Goal: Task Accomplishment & Management: Manage account settings

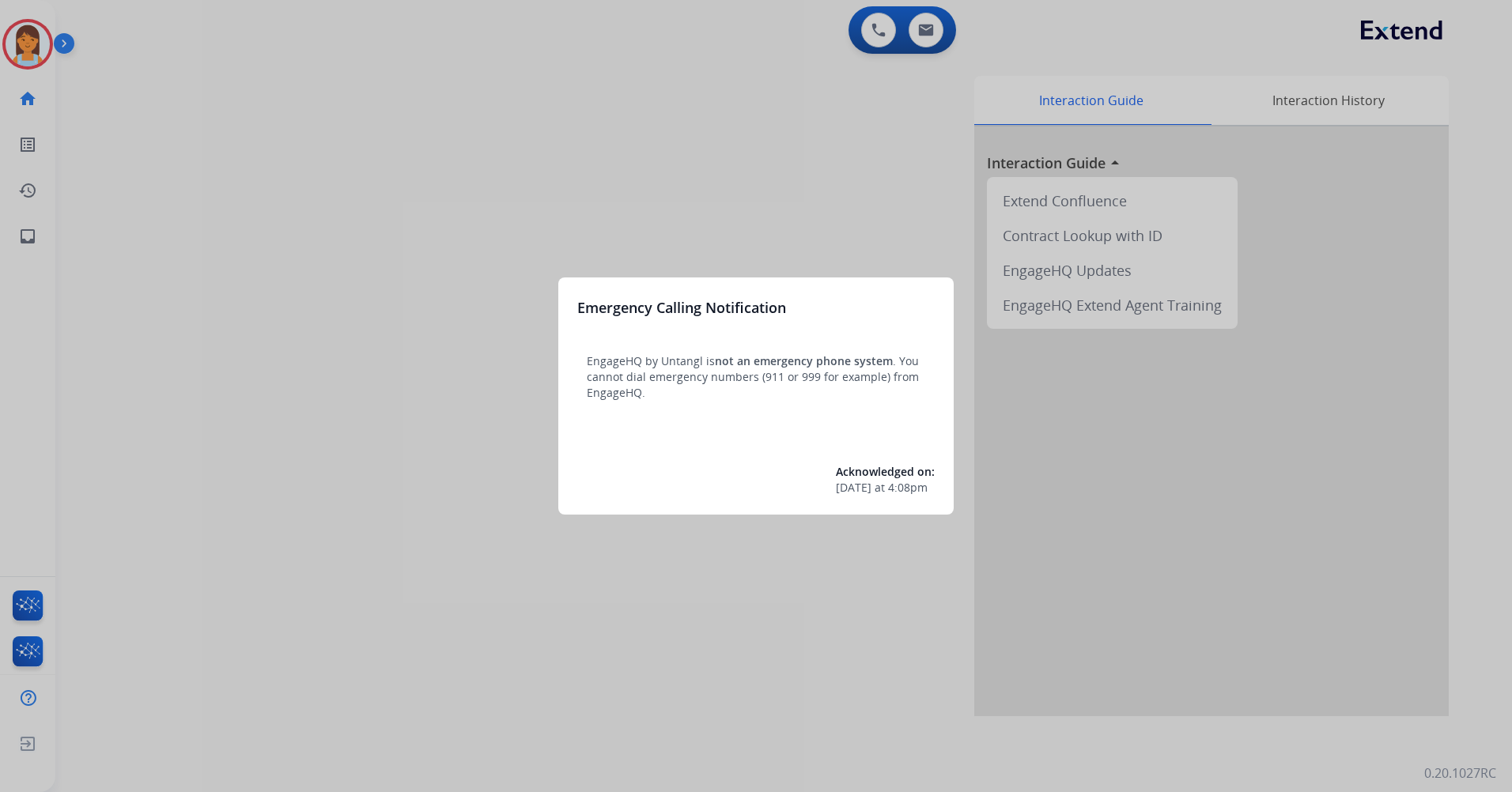
click at [430, 99] on div at bounding box center [756, 396] width 1512 height 792
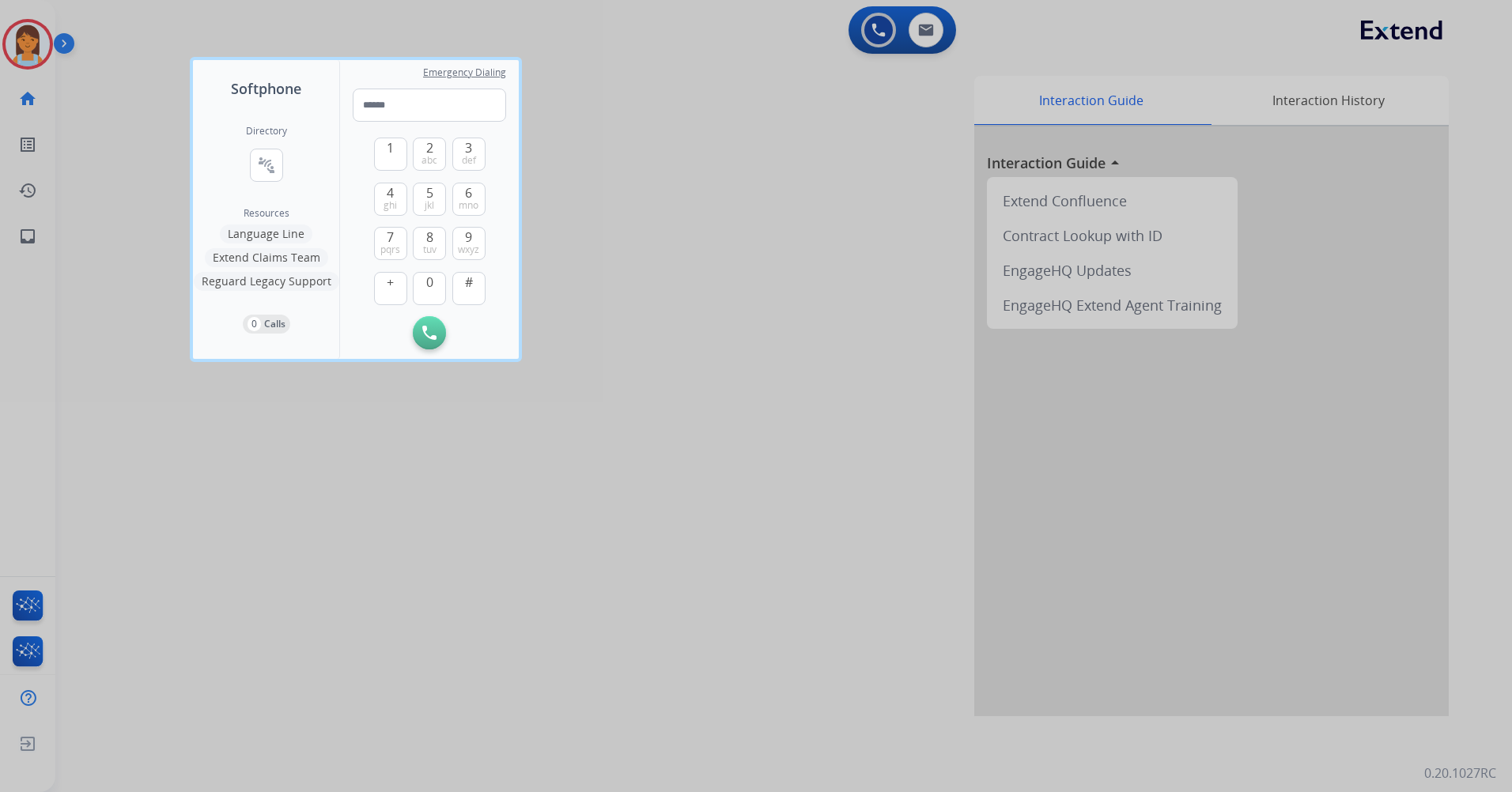
drag, startPoint x: 430, startPoint y: 99, endPoint x: 173, endPoint y: 50, distance: 261.6
click at [652, 67] on div at bounding box center [756, 396] width 1512 height 792
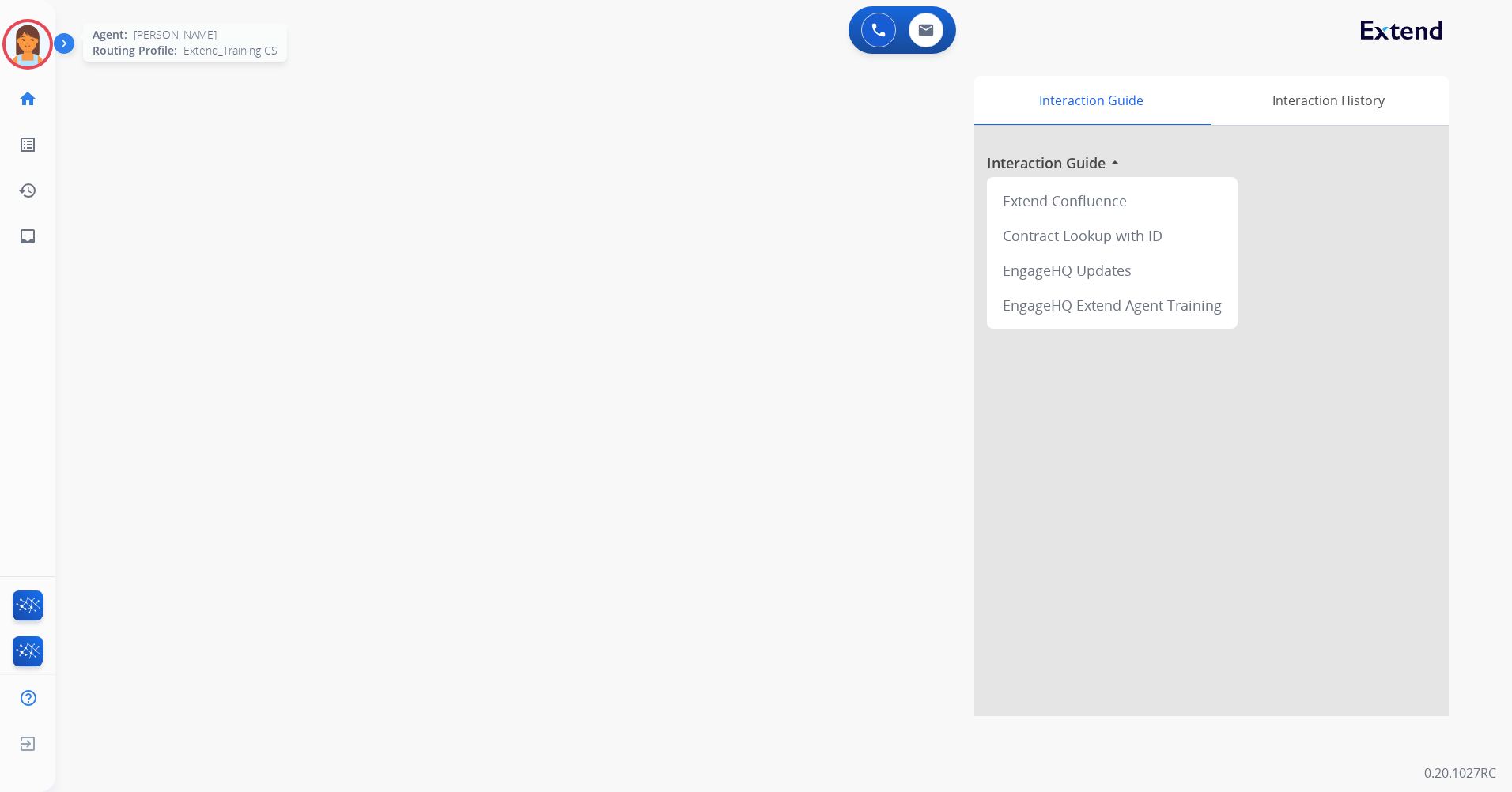
click at [24, 45] on img at bounding box center [28, 44] width 44 height 44
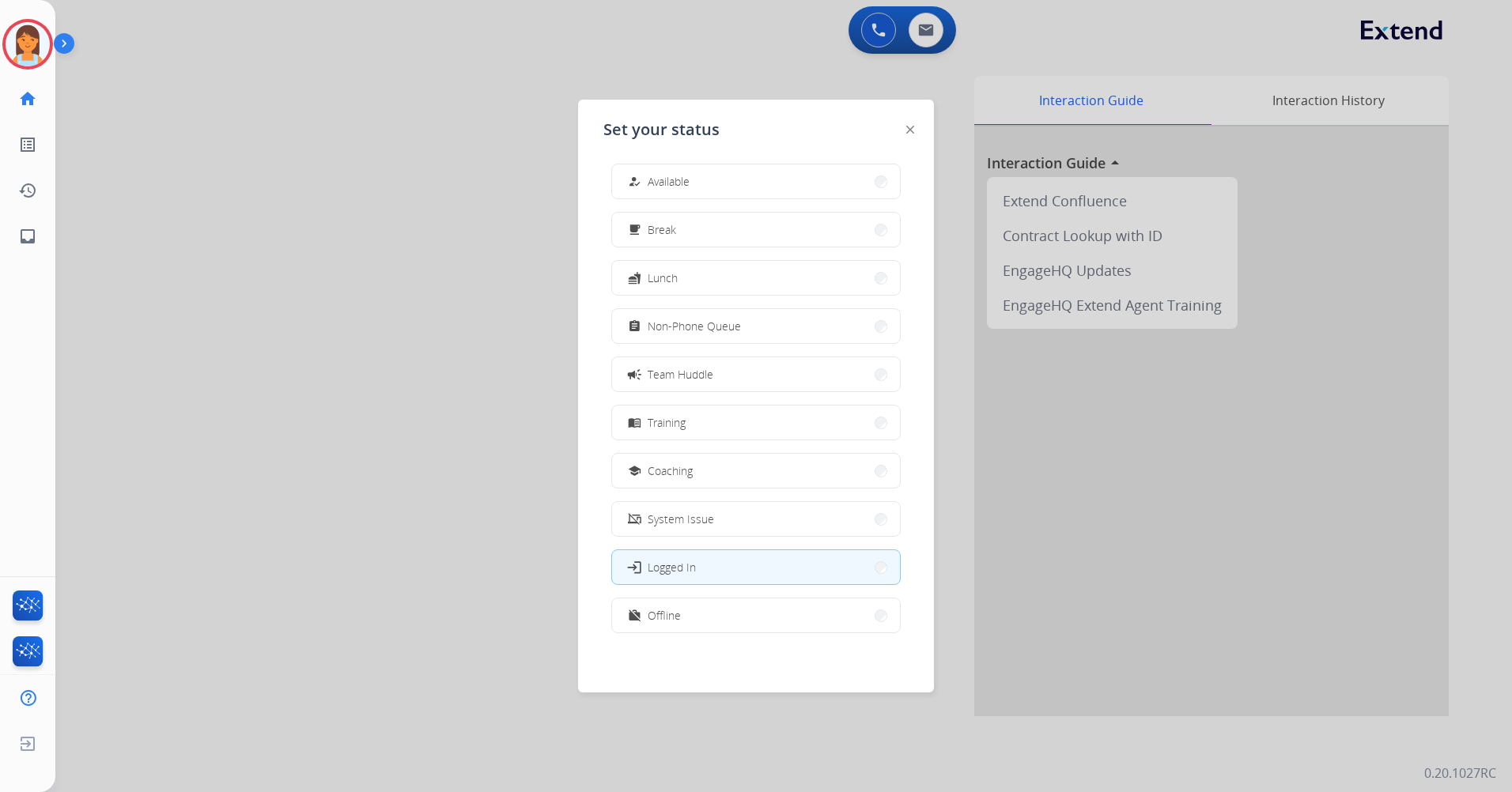
scroll to position [5, 0]
click at [723, 604] on button "work_off Offline" at bounding box center [756, 614] width 288 height 34
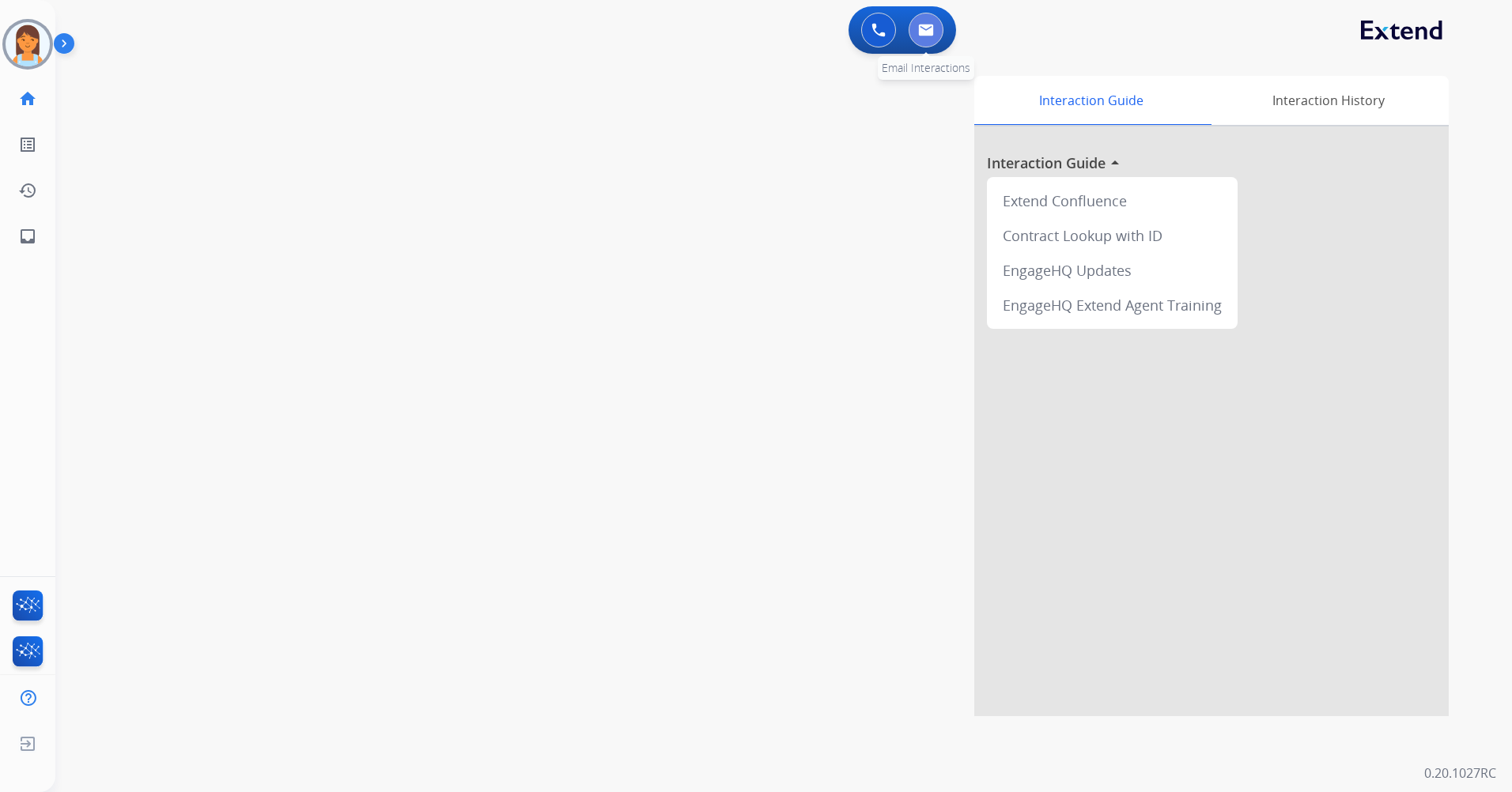
click at [917, 30] on button at bounding box center [925, 29] width 34 height 34
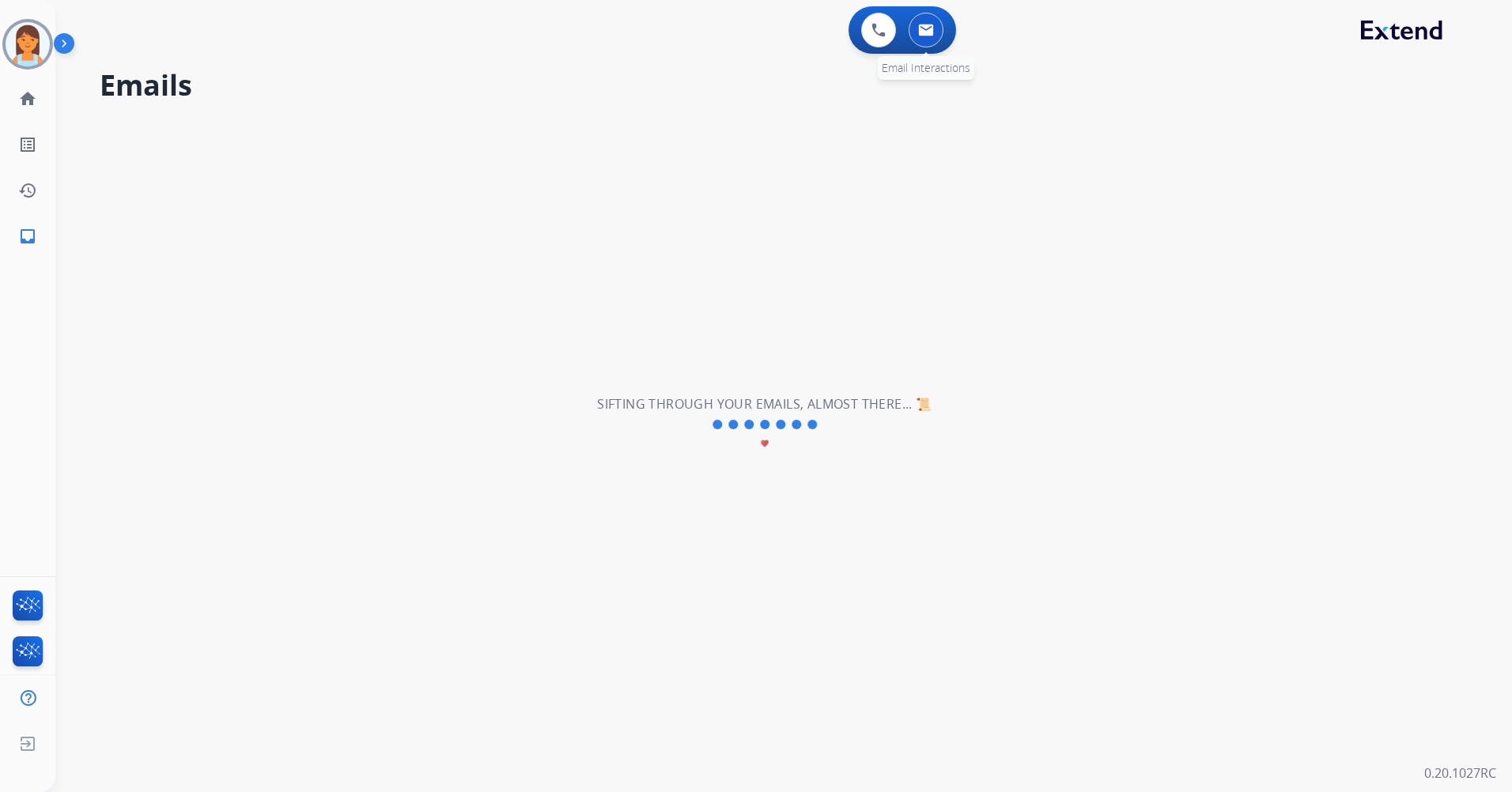
click at [924, 33] on img at bounding box center [926, 29] width 16 height 13
click at [879, 26] on img at bounding box center [878, 29] width 14 height 14
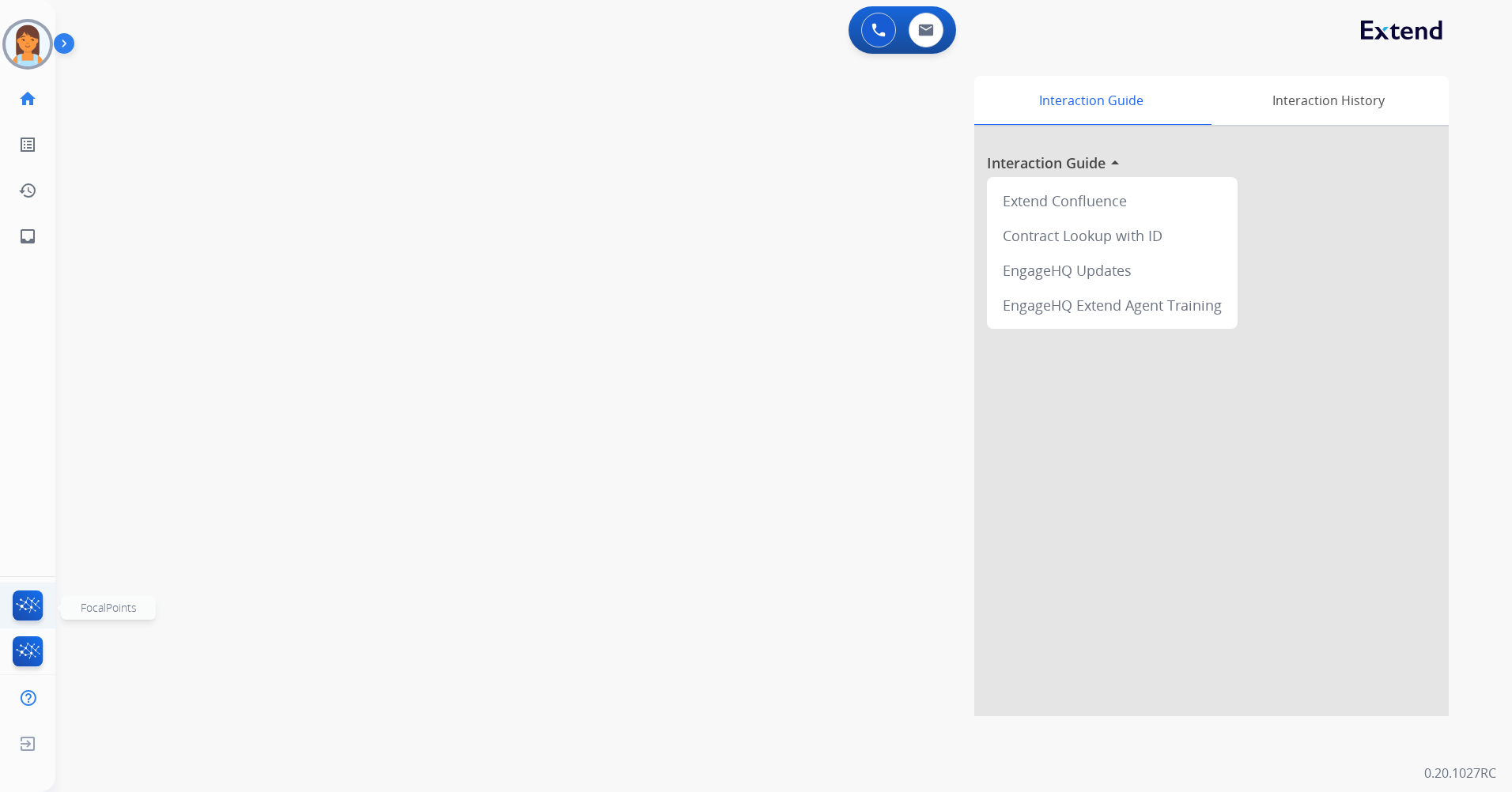
click at [25, 598] on img at bounding box center [28, 608] width 37 height 36
